Goal: Task Accomplishment & Management: Use online tool/utility

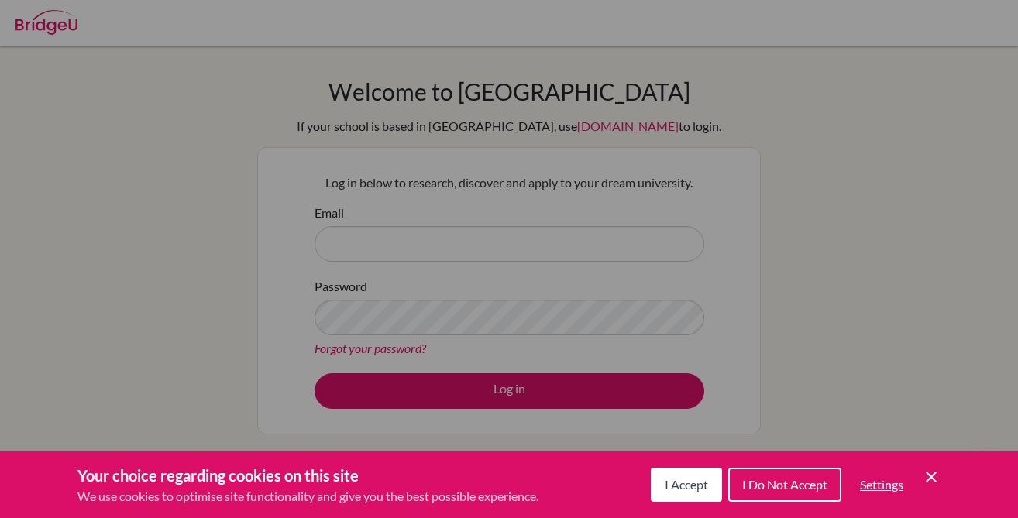
click at [937, 486] on icon "Cookie Control Close Icon" at bounding box center [931, 477] width 19 height 19
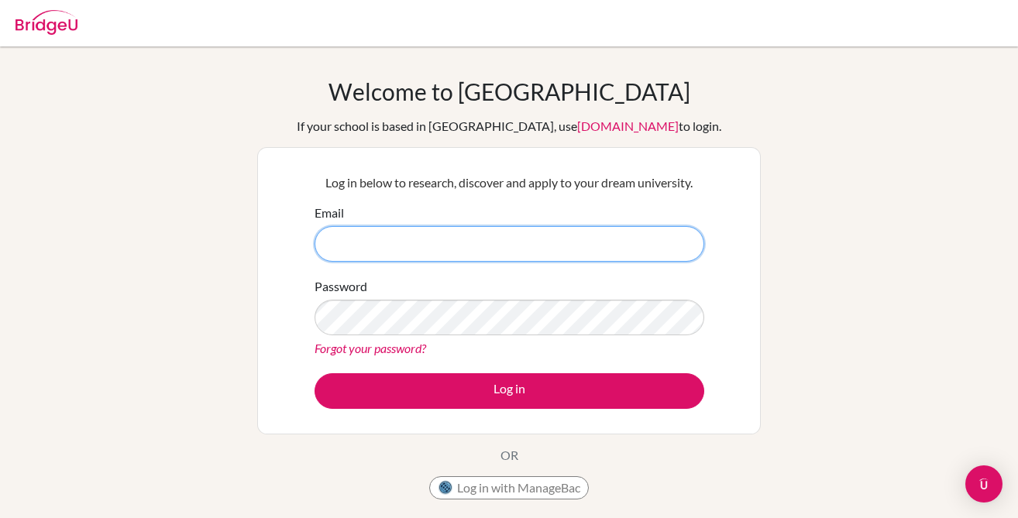
click at [429, 237] on input "Email" at bounding box center [510, 244] width 390 height 36
type input "brennanm@ebv.org.ve"
click at [315, 374] on button "Log in" at bounding box center [510, 392] width 390 height 36
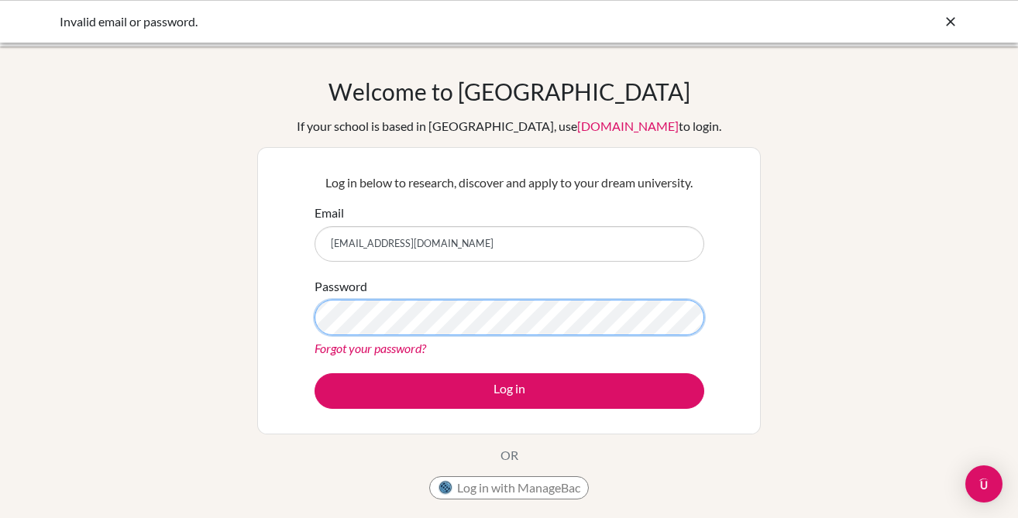
click at [315, 374] on button "Log in" at bounding box center [510, 392] width 390 height 36
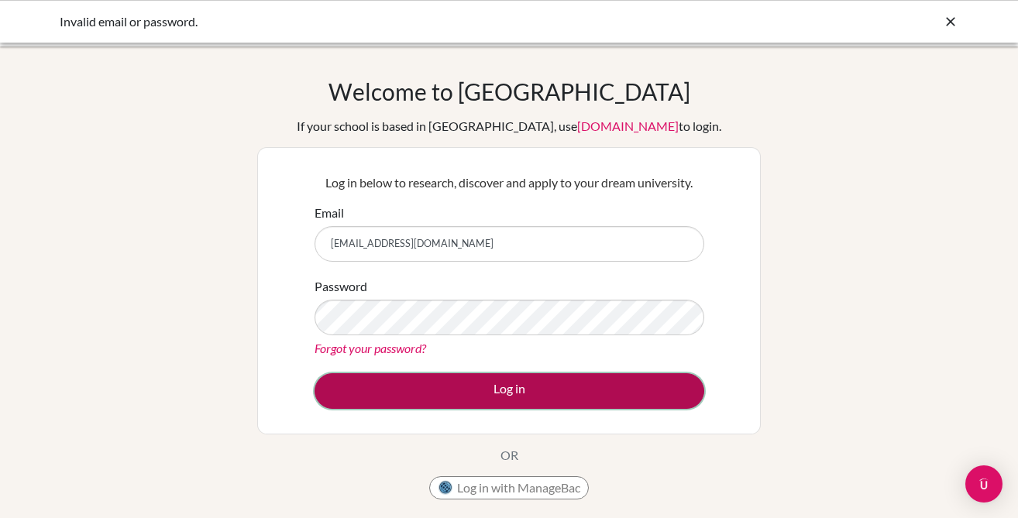
click at [346, 377] on button "Log in" at bounding box center [510, 392] width 390 height 36
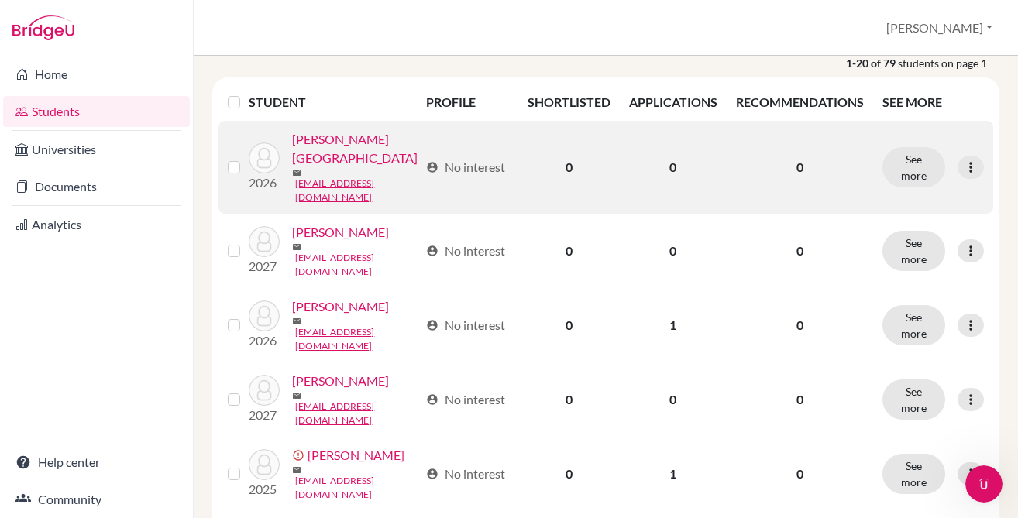
scroll to position [211, 0]
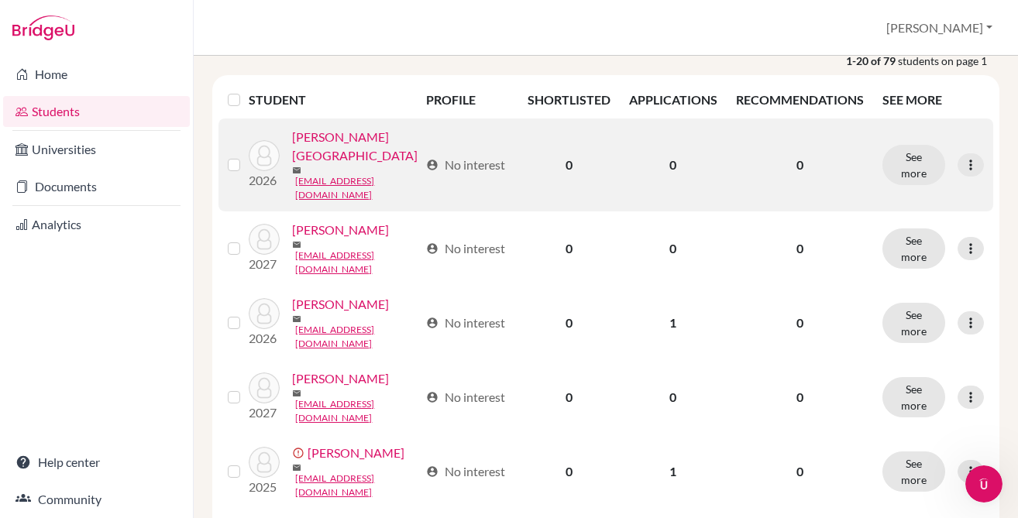
click at [342, 142] on link "[PERSON_NAME][GEOGRAPHIC_DATA]" at bounding box center [355, 146] width 127 height 37
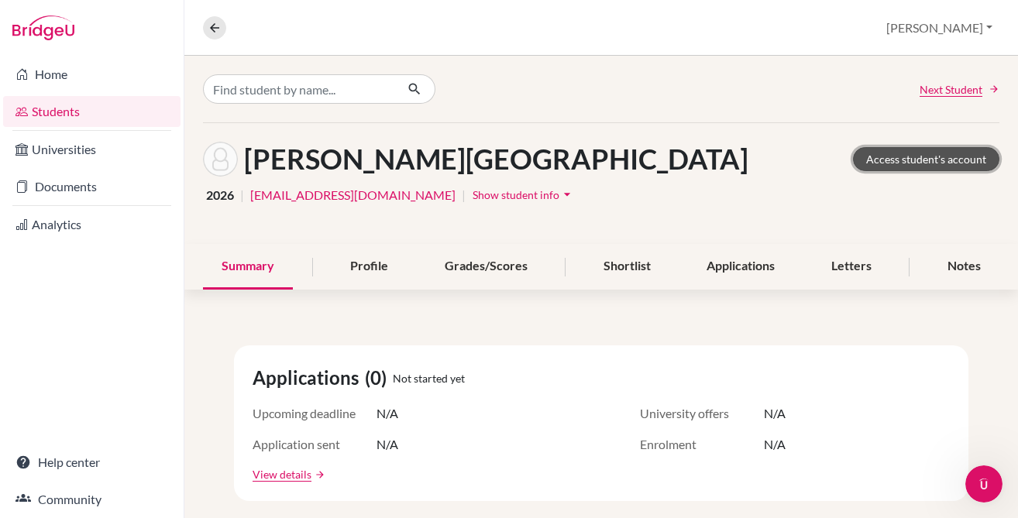
click at [939, 152] on link "Access student's account" at bounding box center [926, 159] width 146 height 24
